Goal: Transaction & Acquisition: Obtain resource

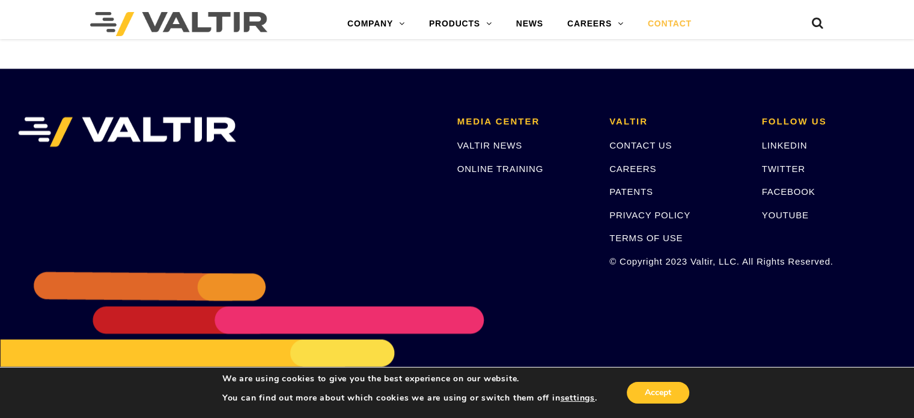
scroll to position [1714, 0]
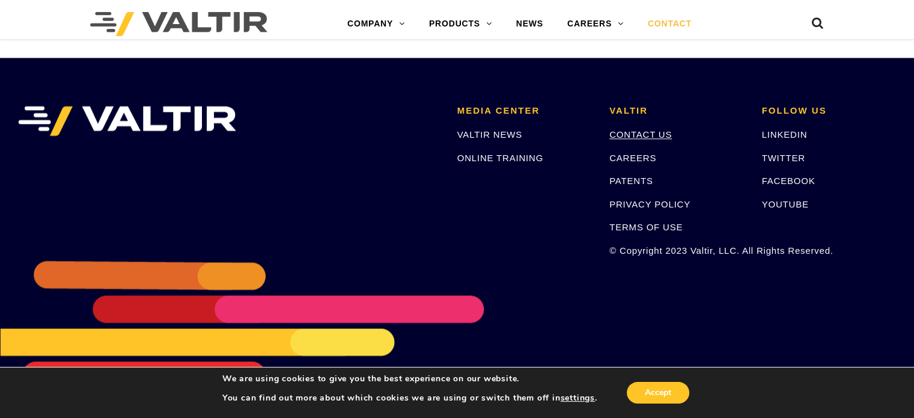
click at [653, 135] on link "CONTACT US" at bounding box center [640, 134] width 62 height 10
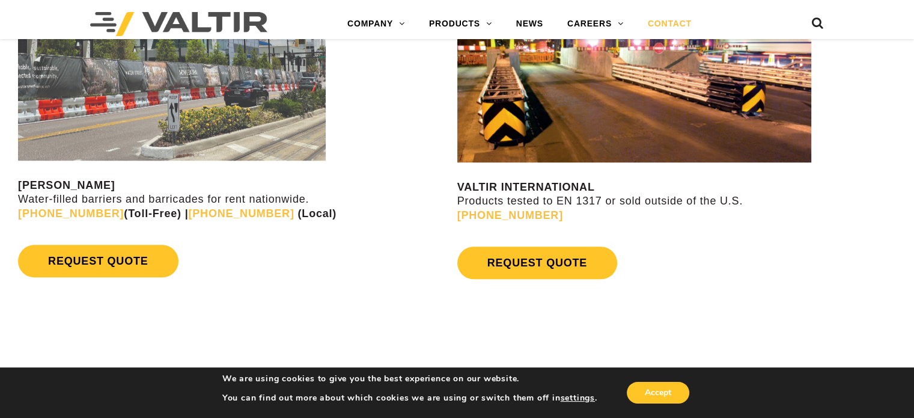
scroll to position [1082, 0]
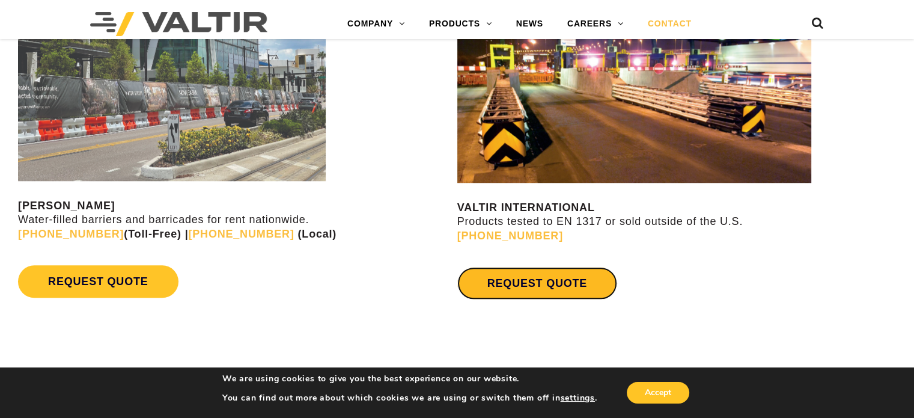
click at [544, 283] on link "REQUEST QUOTE" at bounding box center [537, 283] width 160 height 32
